Goal: Transaction & Acquisition: Purchase product/service

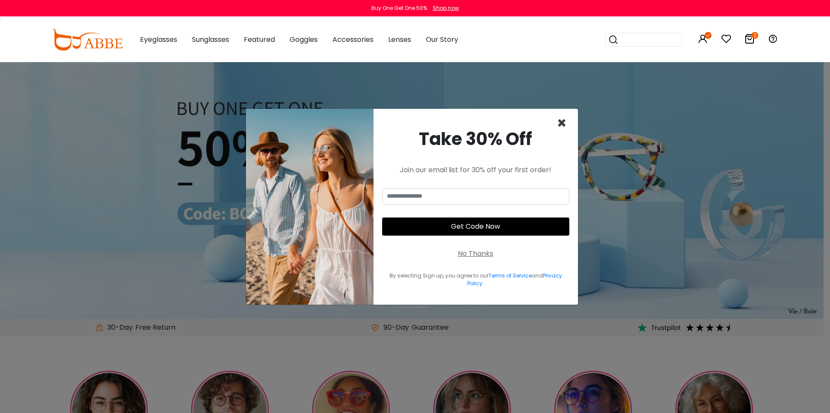
click at [564, 121] on span "×" at bounding box center [562, 123] width 10 height 22
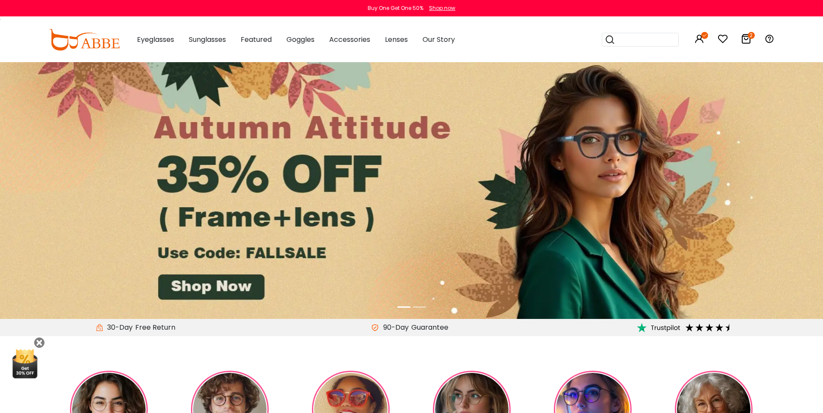
click at [220, 288] on img at bounding box center [411, 190] width 823 height 257
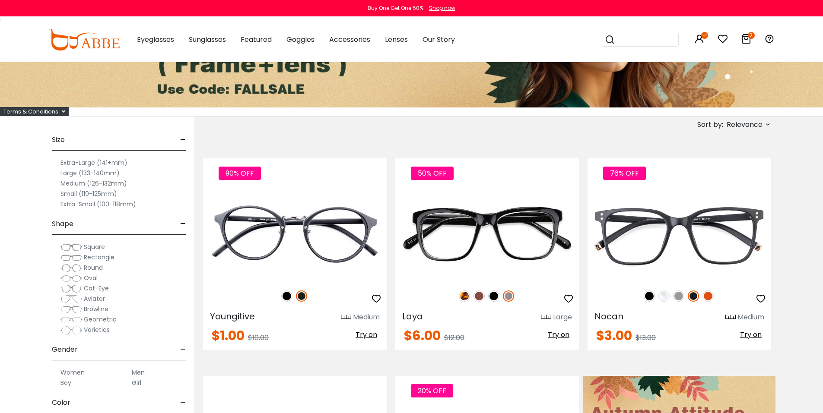
scroll to position [130, 0]
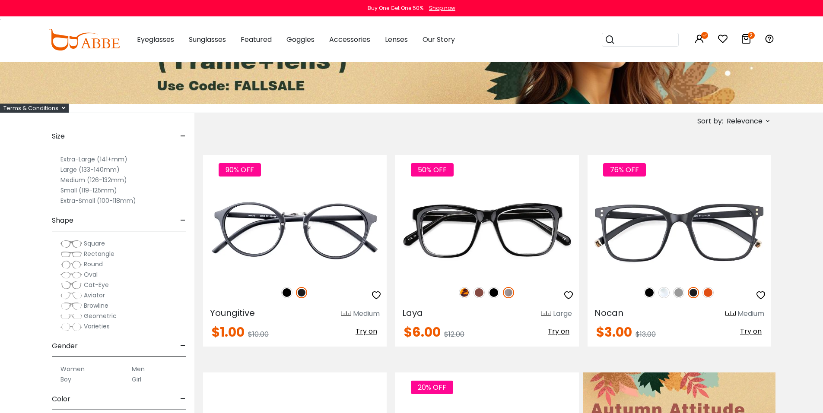
click at [79, 183] on label "Medium (126-132mm)" at bounding box center [93, 180] width 67 height 10
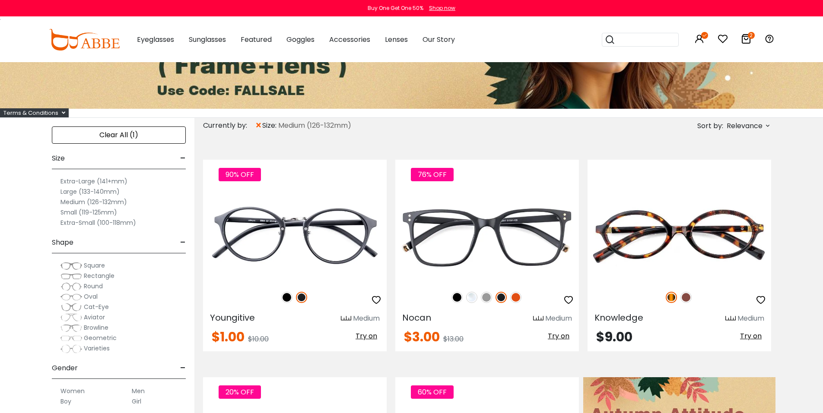
scroll to position [130, 0]
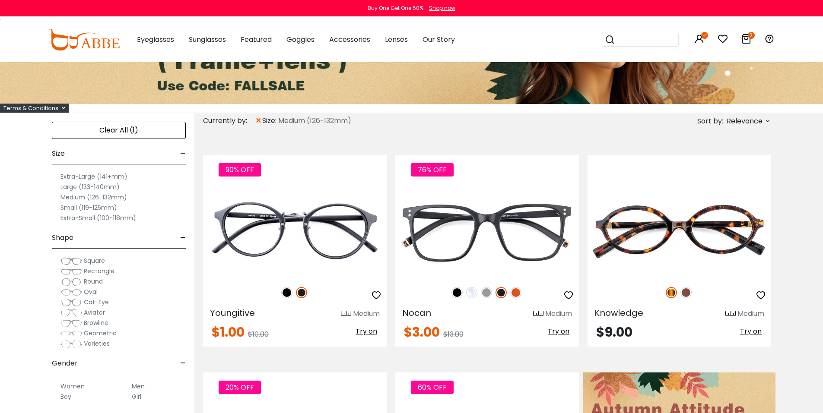
click at [92, 273] on span "Rectangle" at bounding box center [99, 271] width 31 height 9
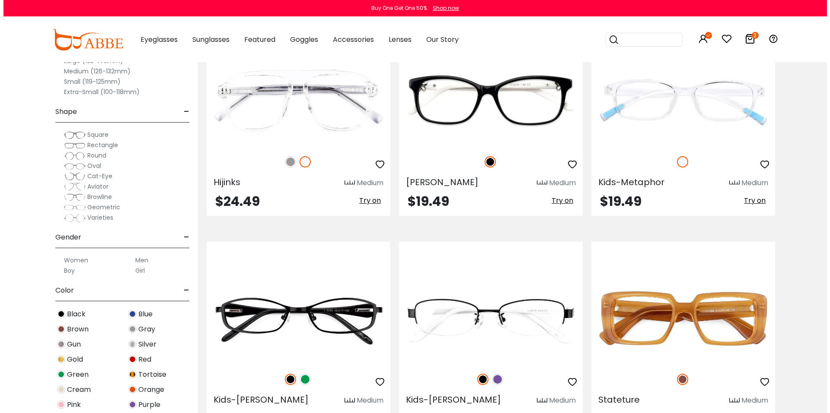
scroll to position [1339, 0]
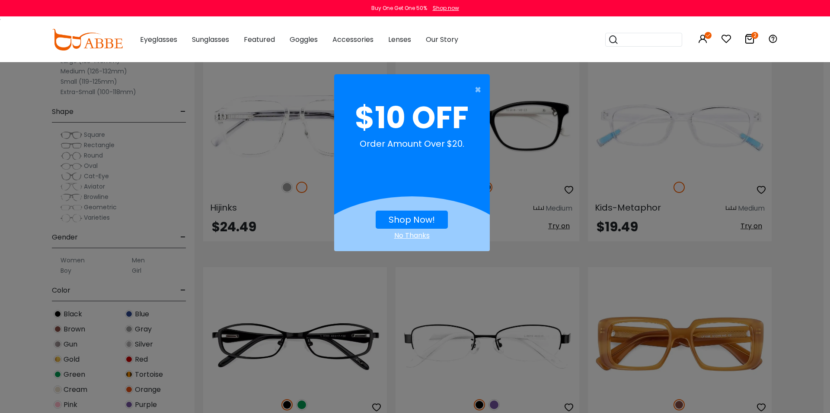
click at [414, 219] on link "Shop Now!" at bounding box center [411, 220] width 46 height 12
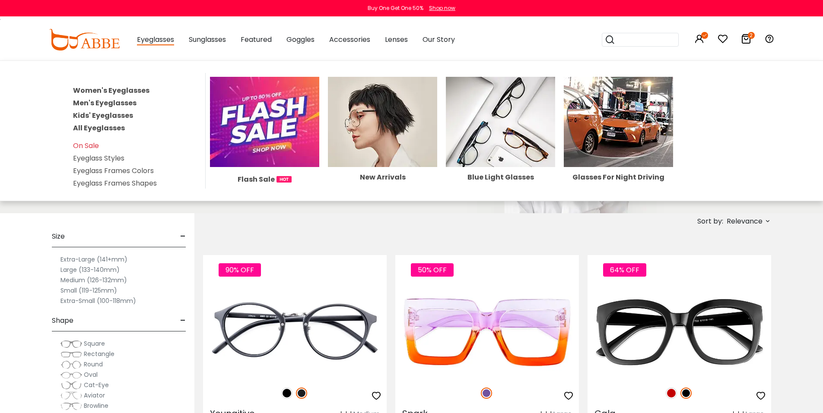
click at [109, 102] on link "Men's Eyeglasses" at bounding box center [105, 103] width 64 height 10
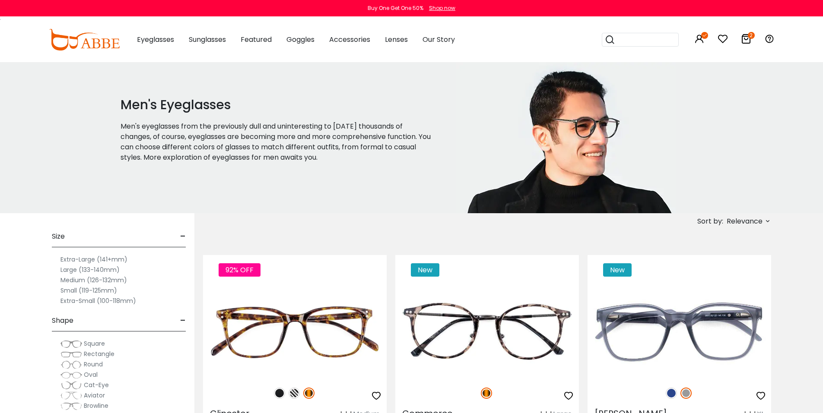
click at [80, 280] on label "Medium (126-132mm)" at bounding box center [93, 280] width 67 height 10
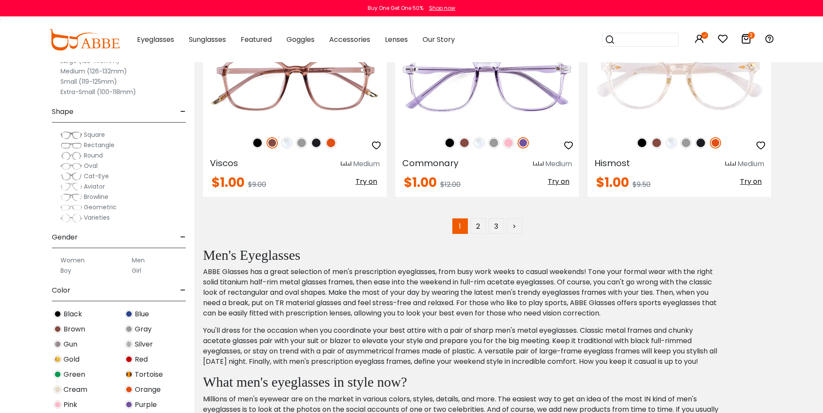
scroll to position [4407, 0]
click at [513, 223] on link ">" at bounding box center [515, 226] width 16 height 16
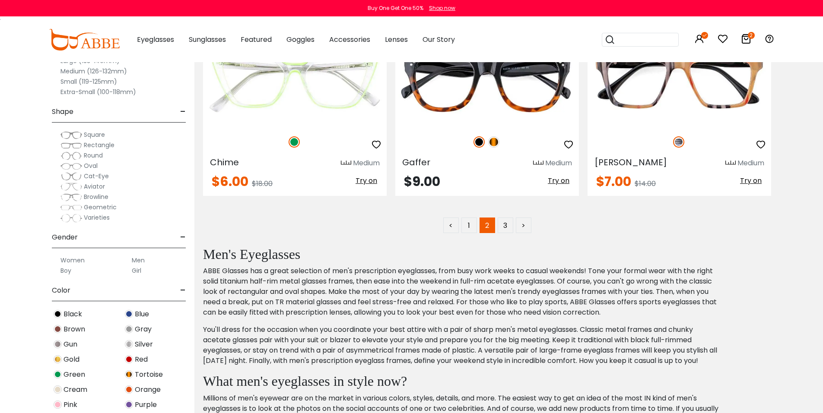
scroll to position [4407, 0]
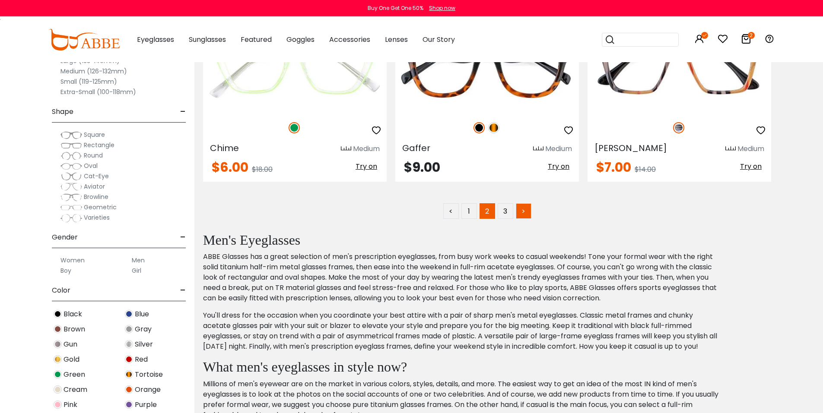
click at [524, 211] on link ">" at bounding box center [524, 212] width 16 height 16
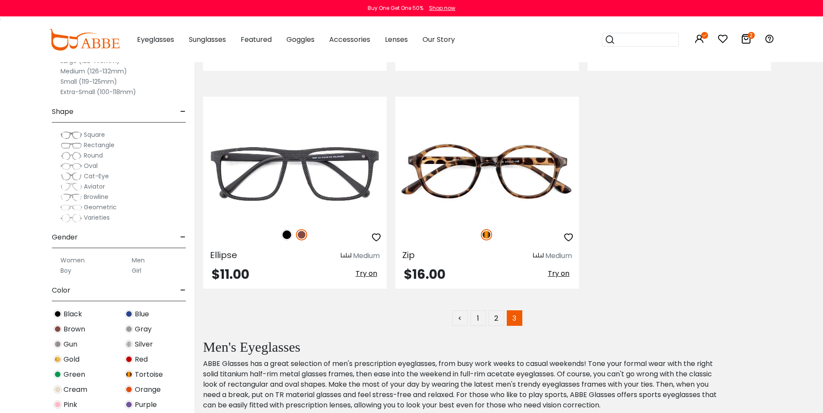
scroll to position [605, 0]
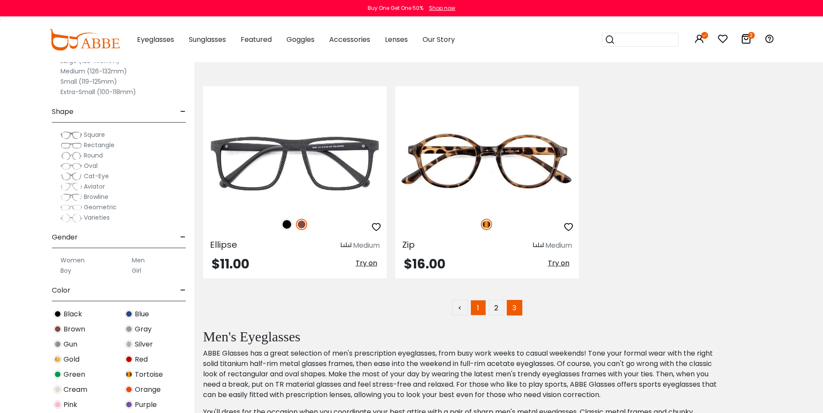
click at [476, 310] on link "1" at bounding box center [479, 308] width 16 height 16
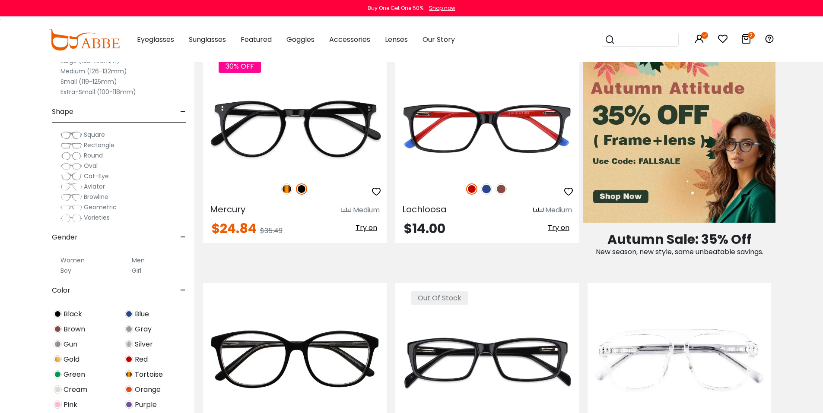
scroll to position [432, 0]
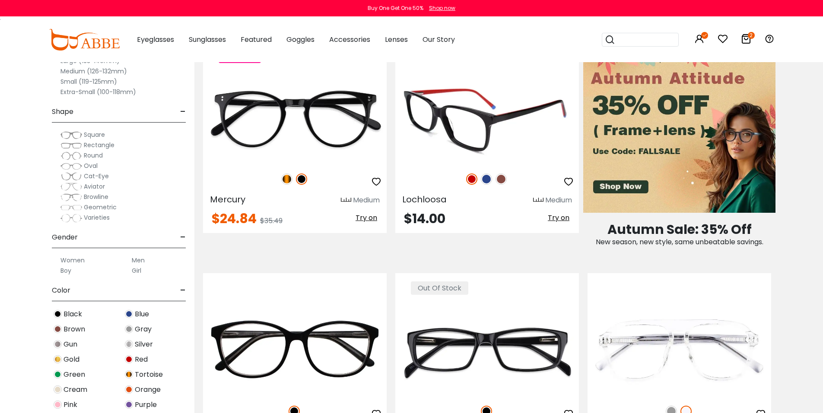
click at [483, 176] on img at bounding box center [486, 179] width 11 height 11
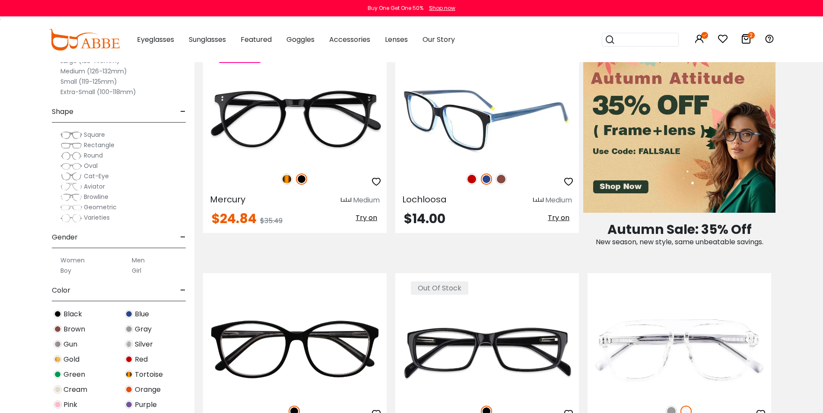
click at [500, 176] on img at bounding box center [501, 179] width 11 height 11
click at [473, 181] on img at bounding box center [471, 179] width 11 height 11
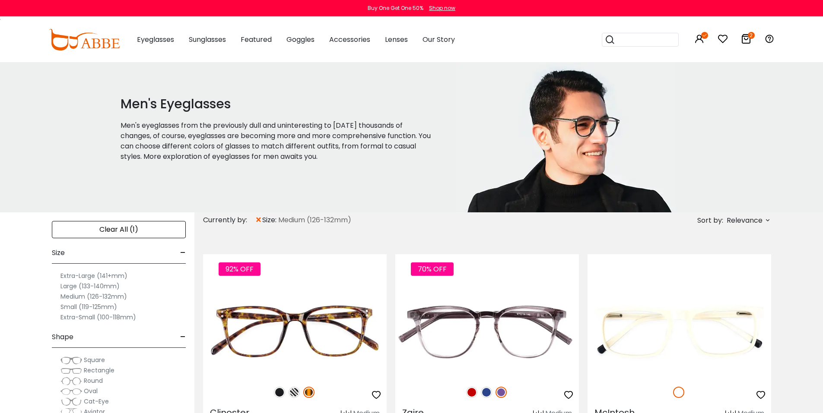
scroll to position [0, 0]
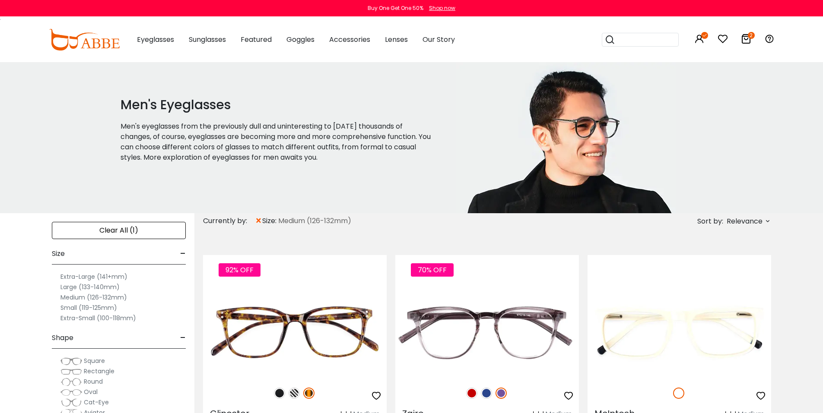
click at [86, 372] on span "Rectangle" at bounding box center [99, 371] width 31 height 9
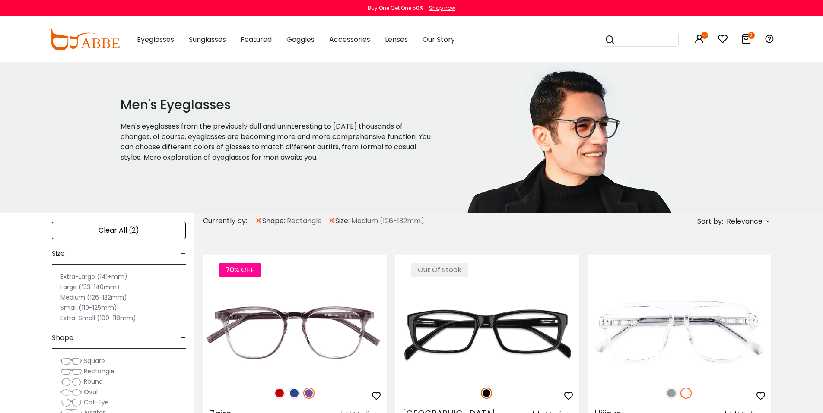
click at [749, 36] on icon "2" at bounding box center [751, 35] width 7 height 7
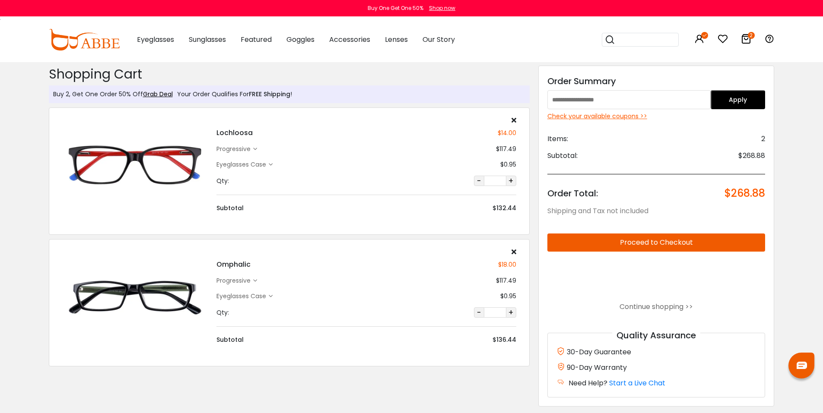
click at [255, 149] on icon at bounding box center [255, 149] width 4 height 4
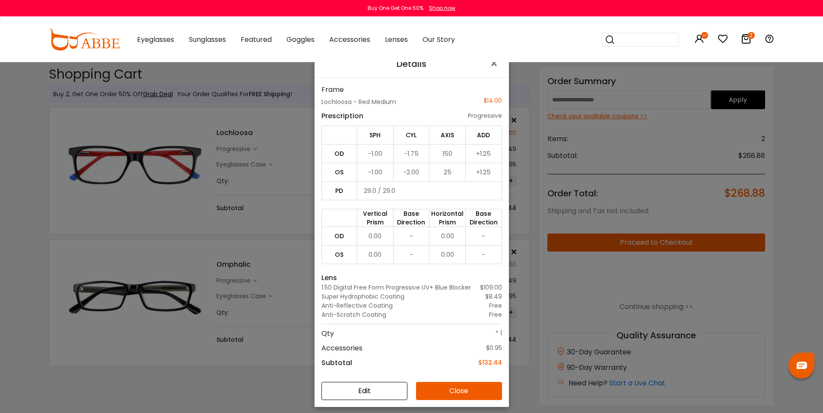
scroll to position [43, 0]
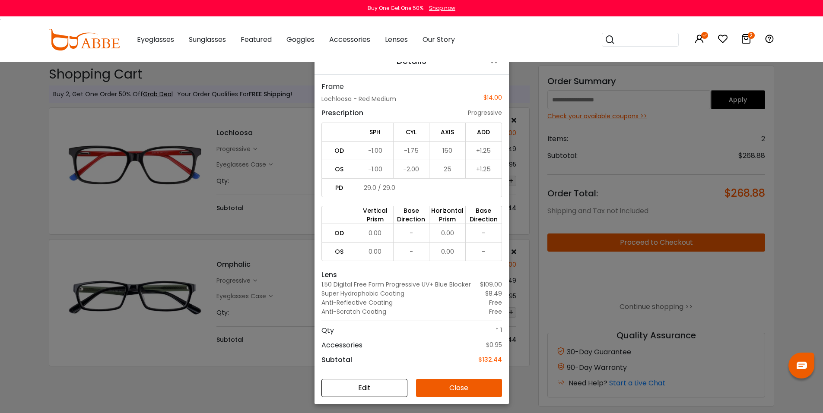
click at [441, 388] on button "Close" at bounding box center [459, 388] width 86 height 18
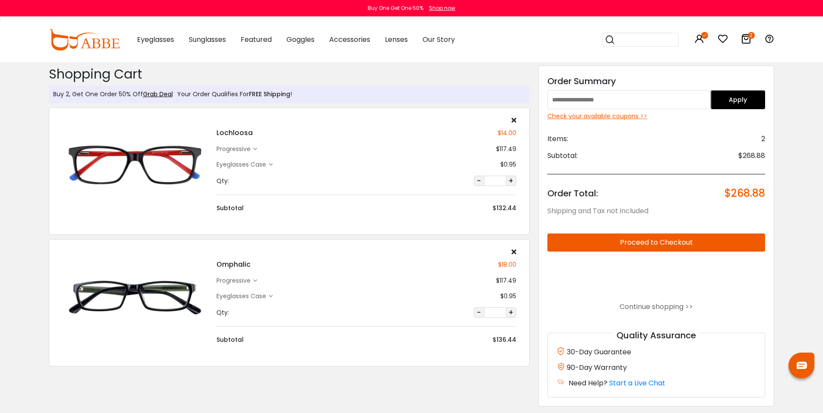
click at [615, 98] on input "text" at bounding box center [628, 99] width 163 height 19
click at [611, 116] on div "Check your available coupons >>" at bounding box center [656, 116] width 218 height 9
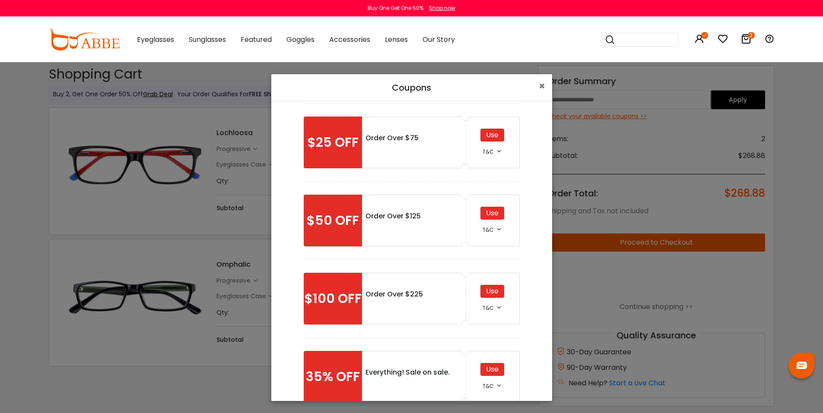
scroll to position [86, 0]
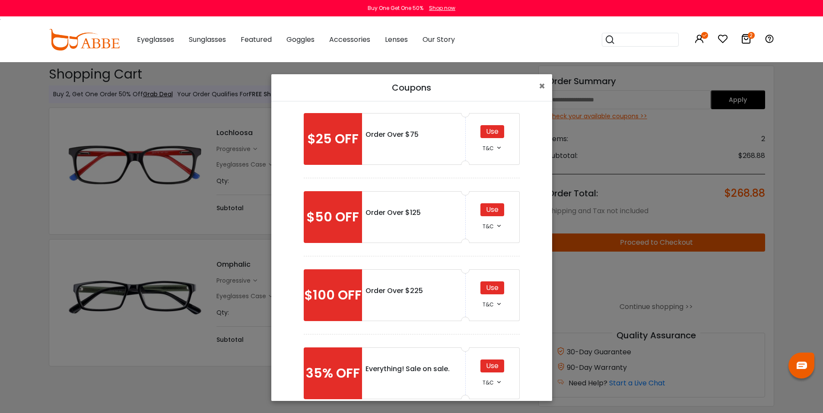
click at [493, 288] on div "Use" at bounding box center [492, 288] width 24 height 13
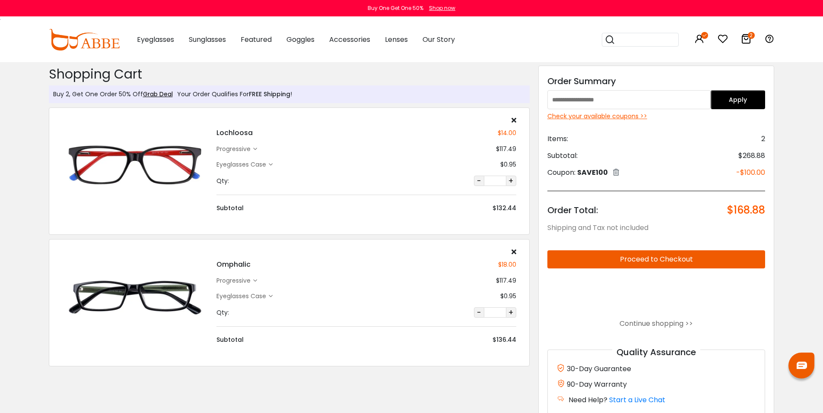
click at [596, 118] on div "Check your available coupons >>" at bounding box center [656, 116] width 218 height 9
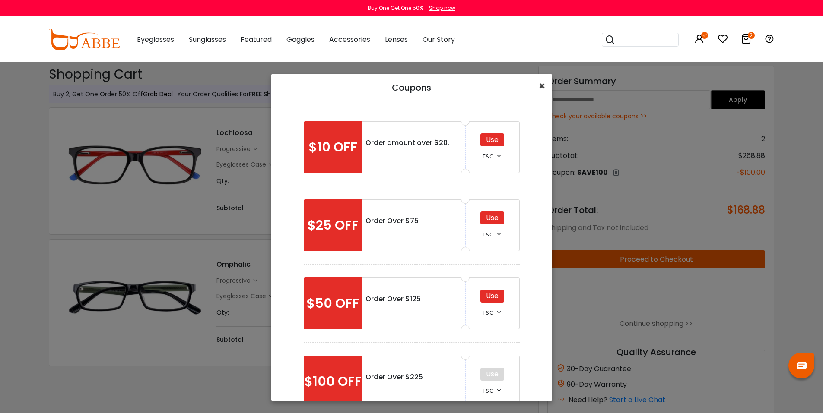
drag, startPoint x: 474, startPoint y: 80, endPoint x: 534, endPoint y: 98, distance: 62.1
click at [534, 98] on div "Coupons ×" at bounding box center [411, 87] width 281 height 27
click at [541, 89] on span "×" at bounding box center [542, 86] width 6 height 14
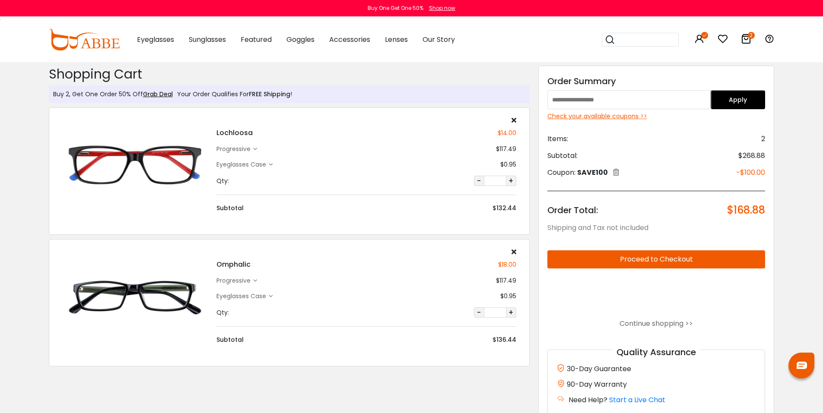
click at [601, 115] on div "Check your available coupons >>" at bounding box center [656, 116] width 218 height 9
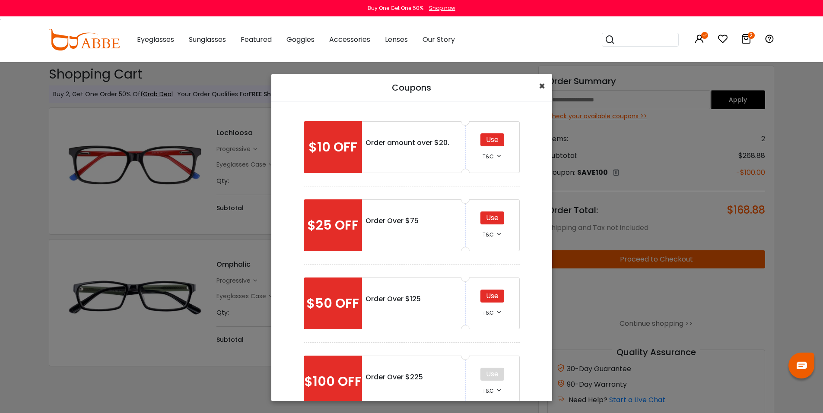
click at [543, 83] on span "×" at bounding box center [542, 86] width 6 height 14
